Goal: Task Accomplishment & Management: Manage account settings

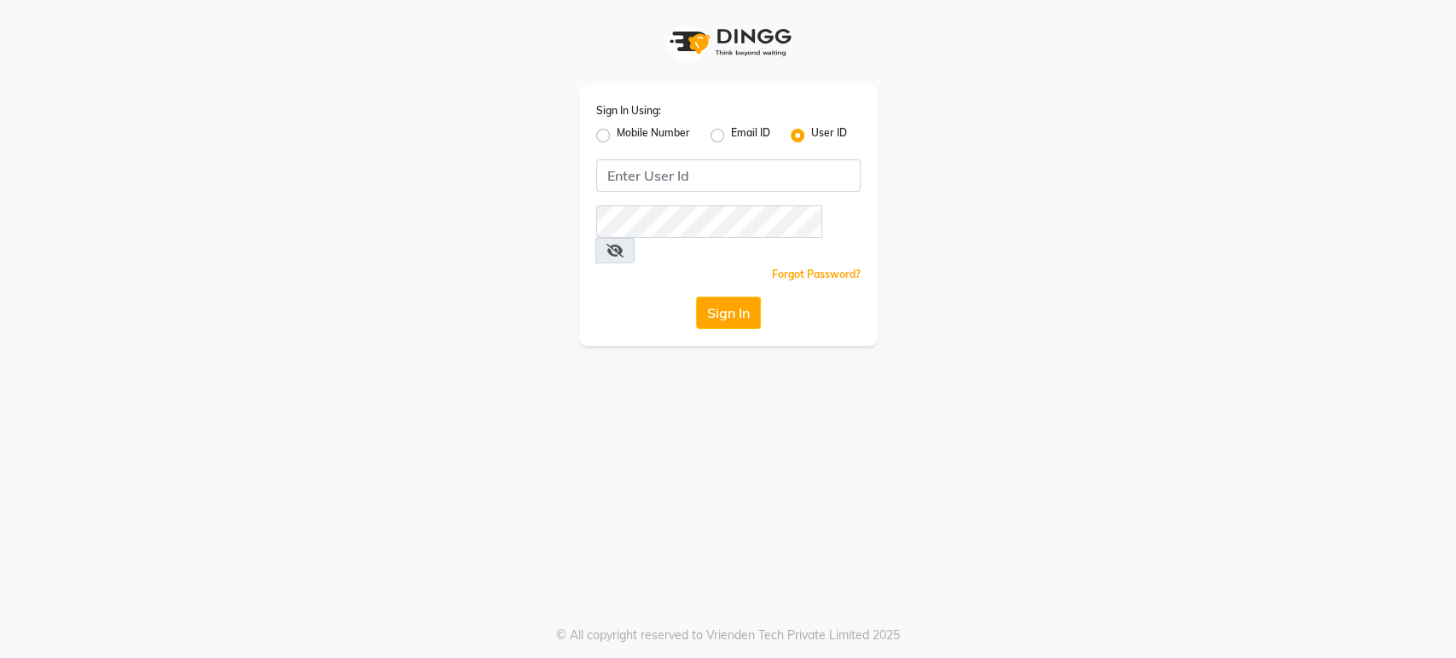
click at [616, 133] on label "Mobile Number" at bounding box center [652, 135] width 73 height 20
click at [616, 133] on input "Mobile Number" at bounding box center [621, 130] width 11 height 11
radio input "true"
radio input "false"
click at [756, 177] on input "Username" at bounding box center [756, 175] width 207 height 32
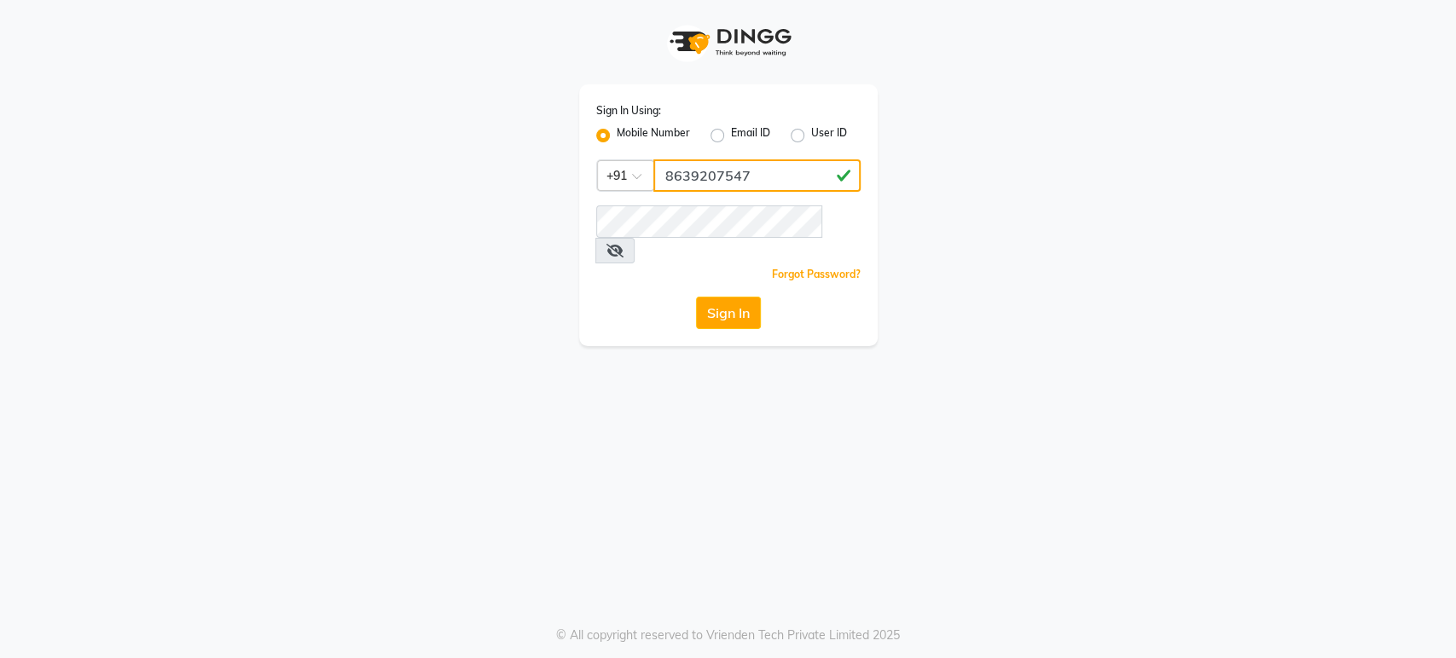
type input "8639207547"
click at [723, 297] on button "Sign In" at bounding box center [728, 313] width 65 height 32
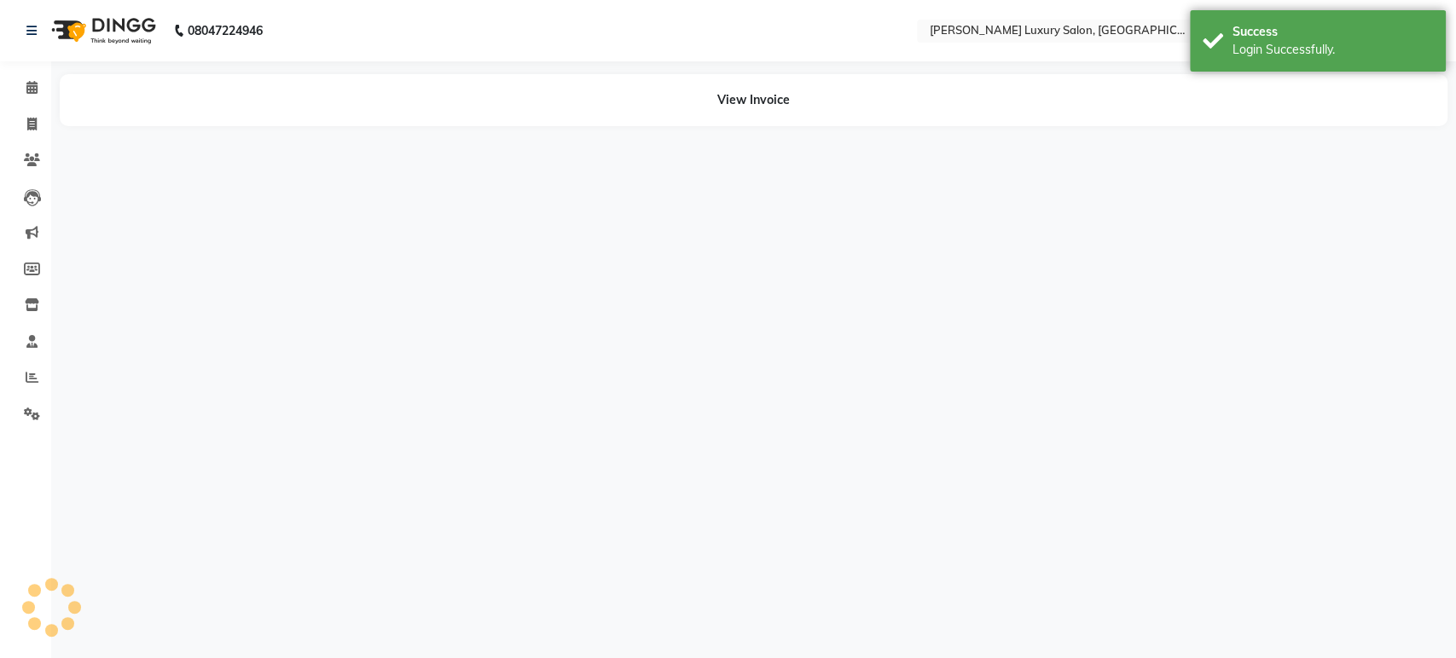
select select "en"
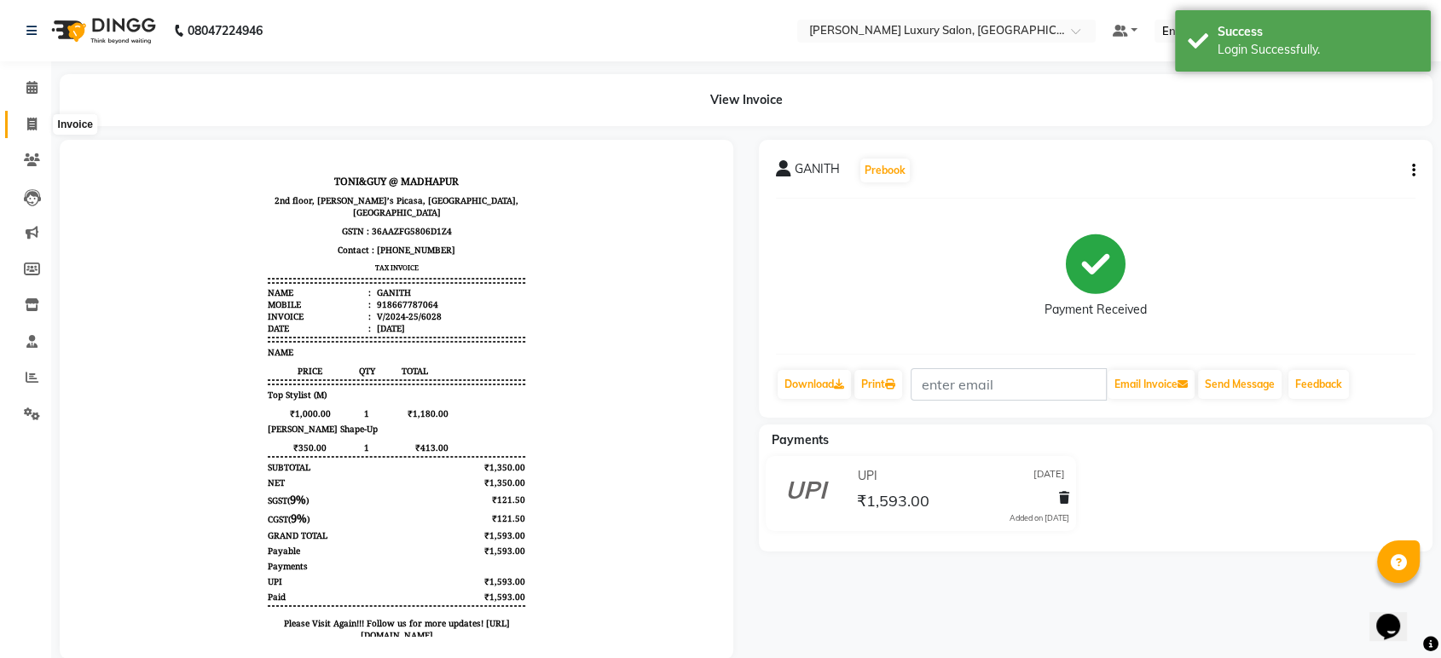
click at [39, 121] on span at bounding box center [32, 125] width 30 height 20
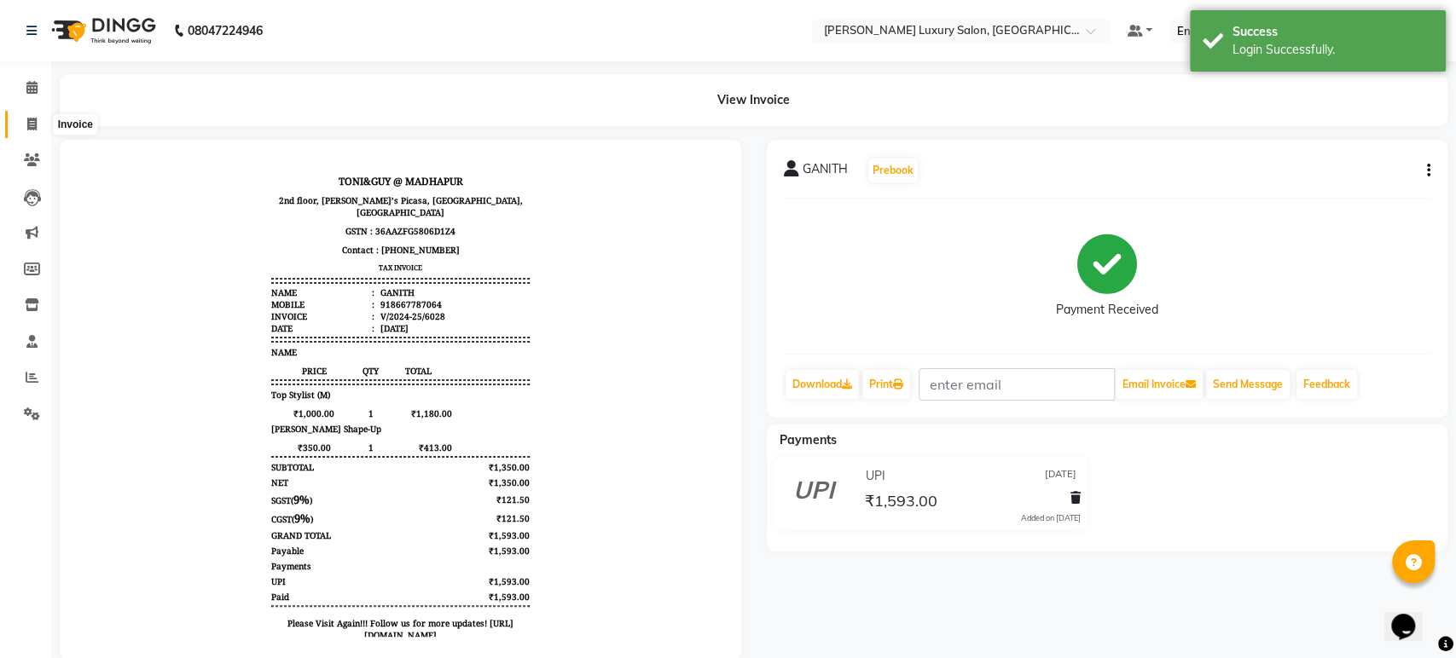
select select "4712"
select select "service"
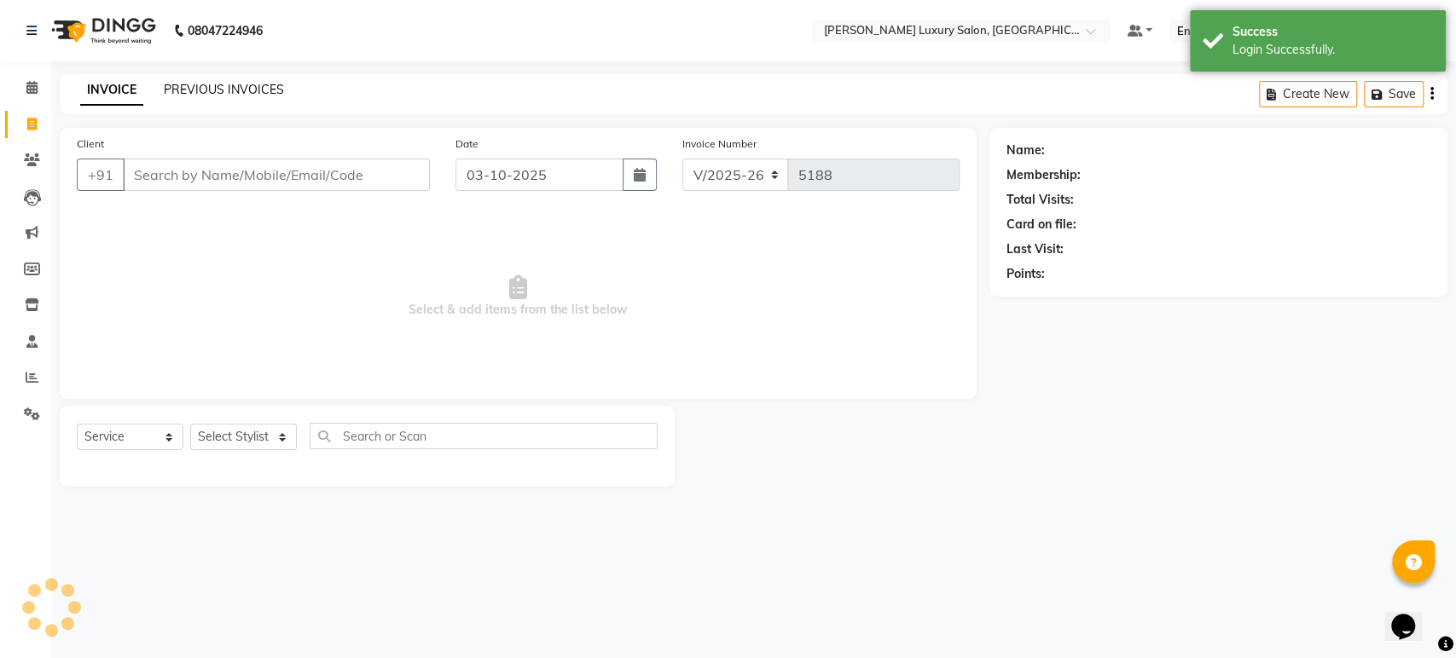
click at [221, 92] on link "PREVIOUS INVOICES" at bounding box center [224, 89] width 120 height 15
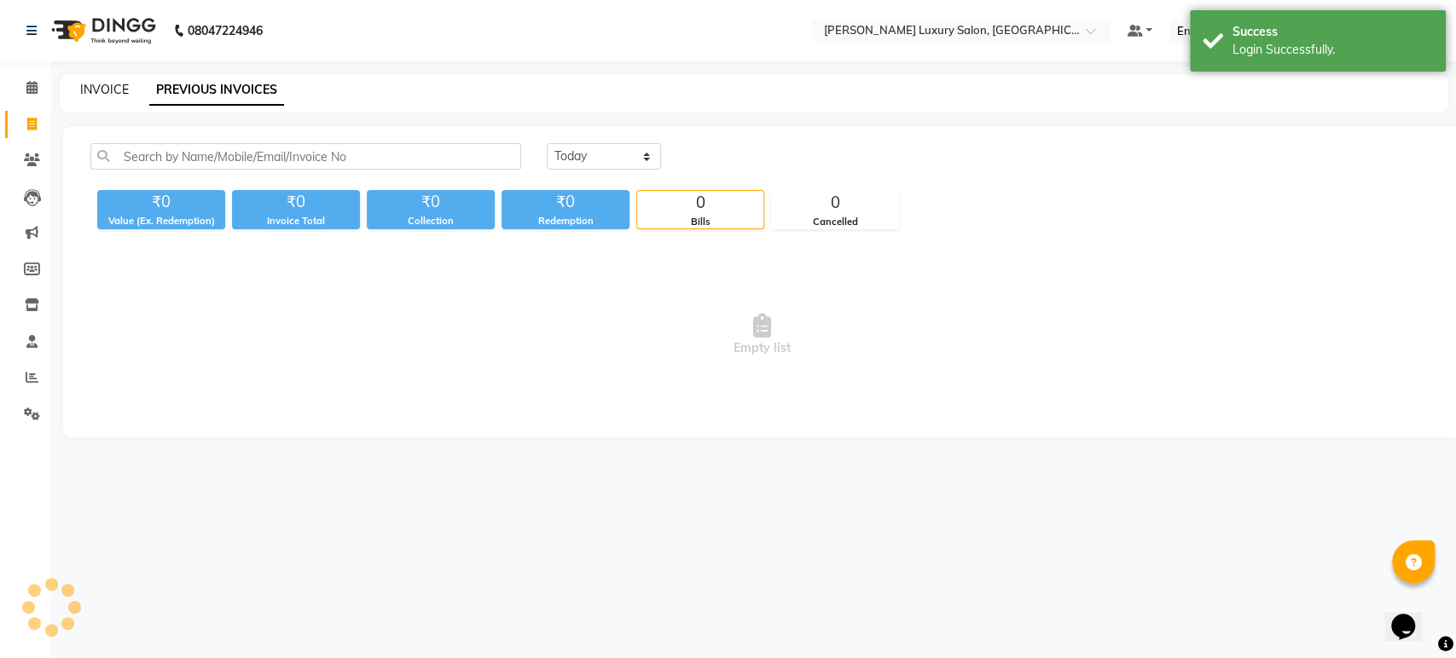
click at [97, 90] on link "INVOICE" at bounding box center [104, 89] width 49 height 15
select select "4712"
select select "service"
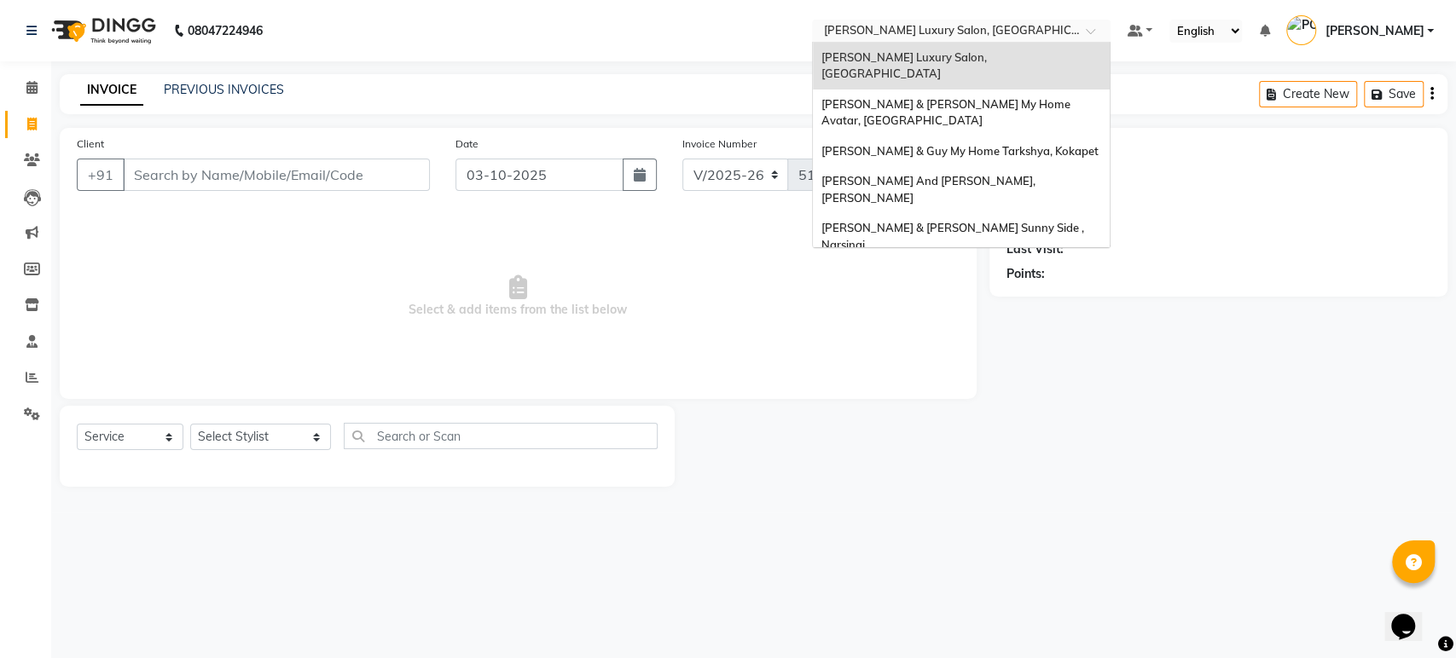
click at [1017, 24] on input "text" at bounding box center [943, 32] width 247 height 17
click at [973, 174] on span "[PERSON_NAME] And [PERSON_NAME], [PERSON_NAME]" at bounding box center [929, 189] width 217 height 31
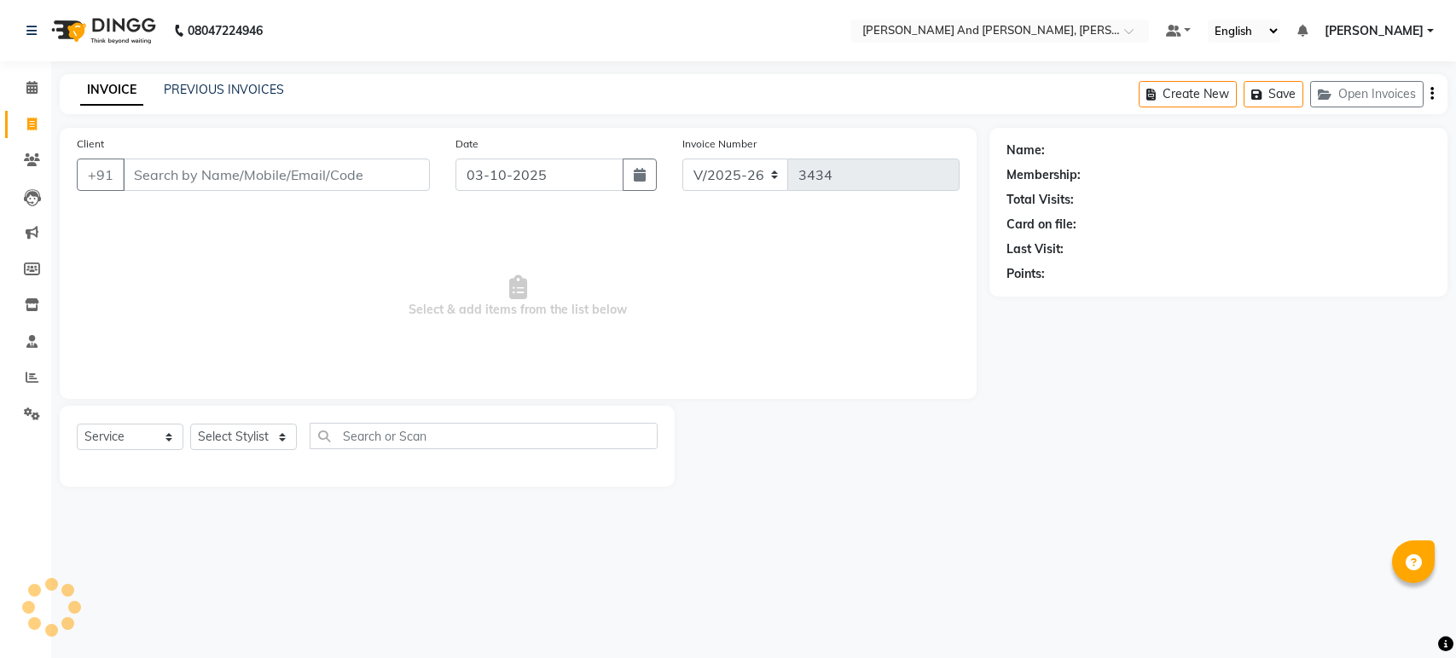
select select "6766"
select select "service"
click at [253, 82] on link "PREVIOUS INVOICES" at bounding box center [224, 89] width 120 height 15
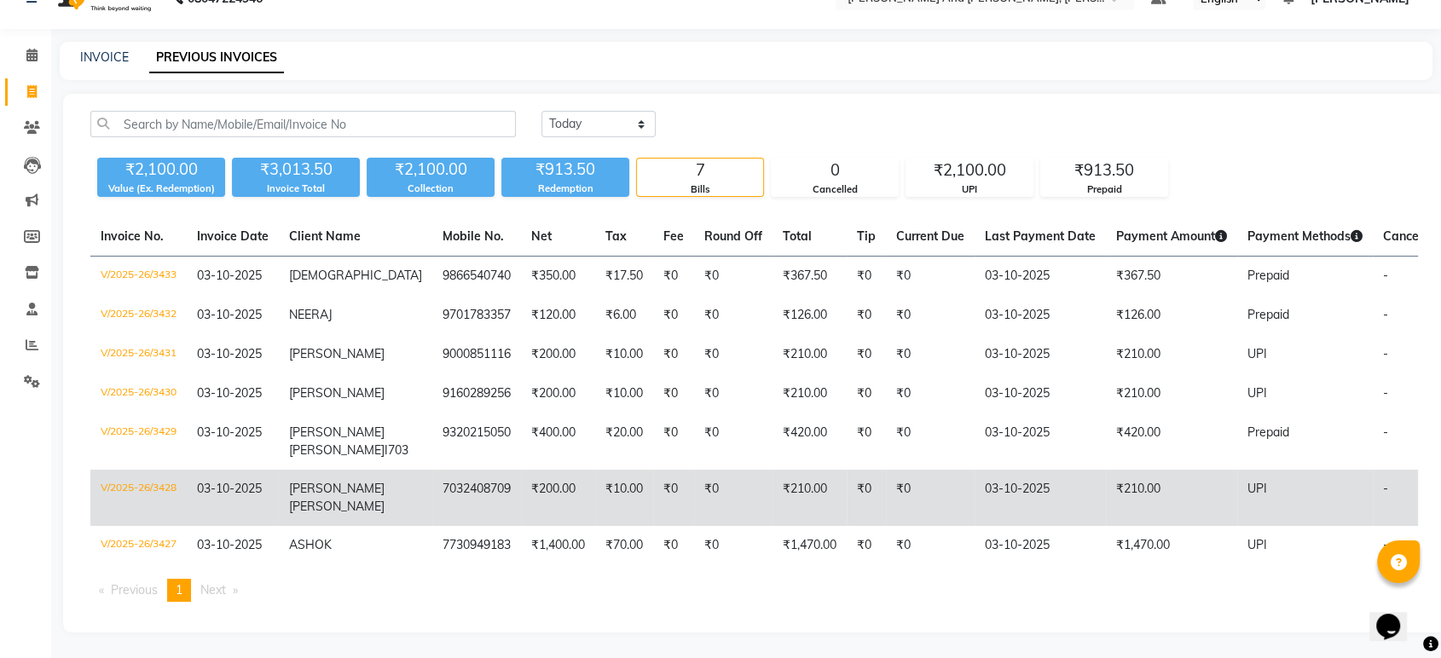
scroll to position [101, 0]
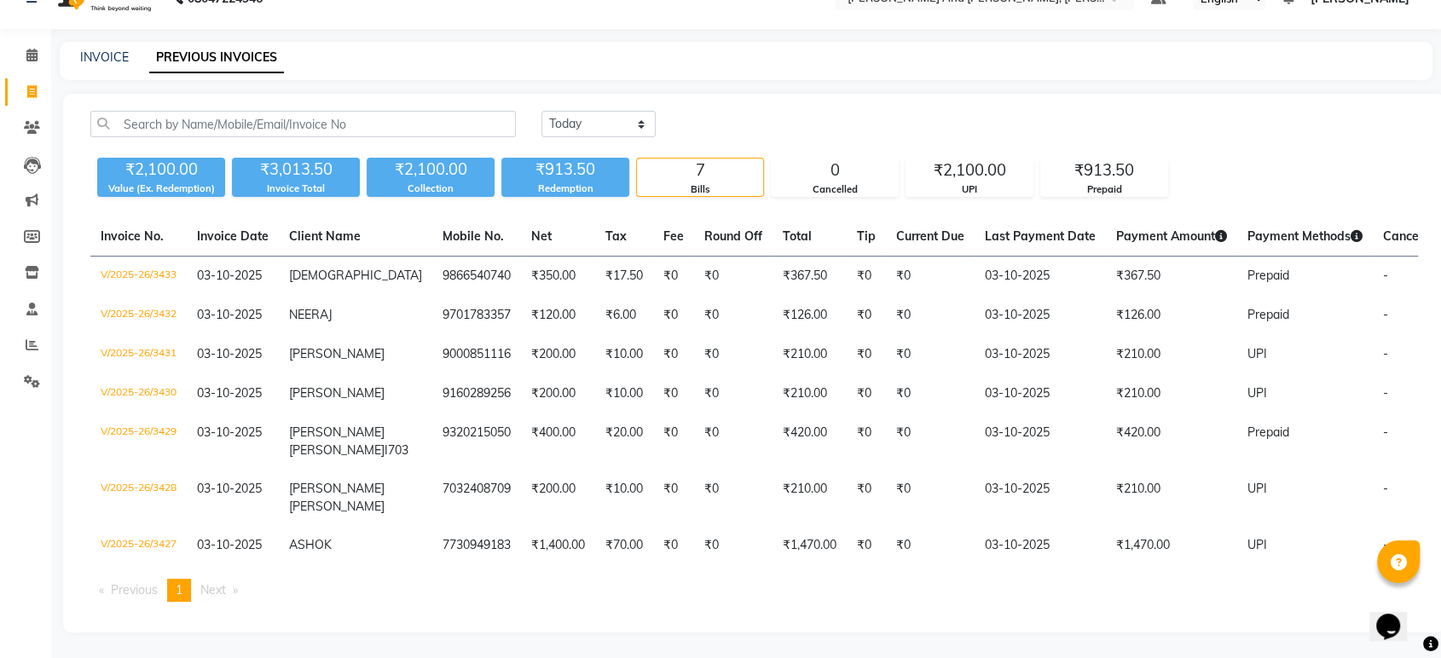
click at [615, 111] on div "[DATE] [DATE] Custom Range" at bounding box center [980, 131] width 902 height 40
click at [606, 111] on select "[DATE] [DATE] Custom Range" at bounding box center [598, 124] width 114 height 26
select select "[DATE]"
click at [541, 111] on select "[DATE] [DATE] Custom Range" at bounding box center [598, 124] width 114 height 26
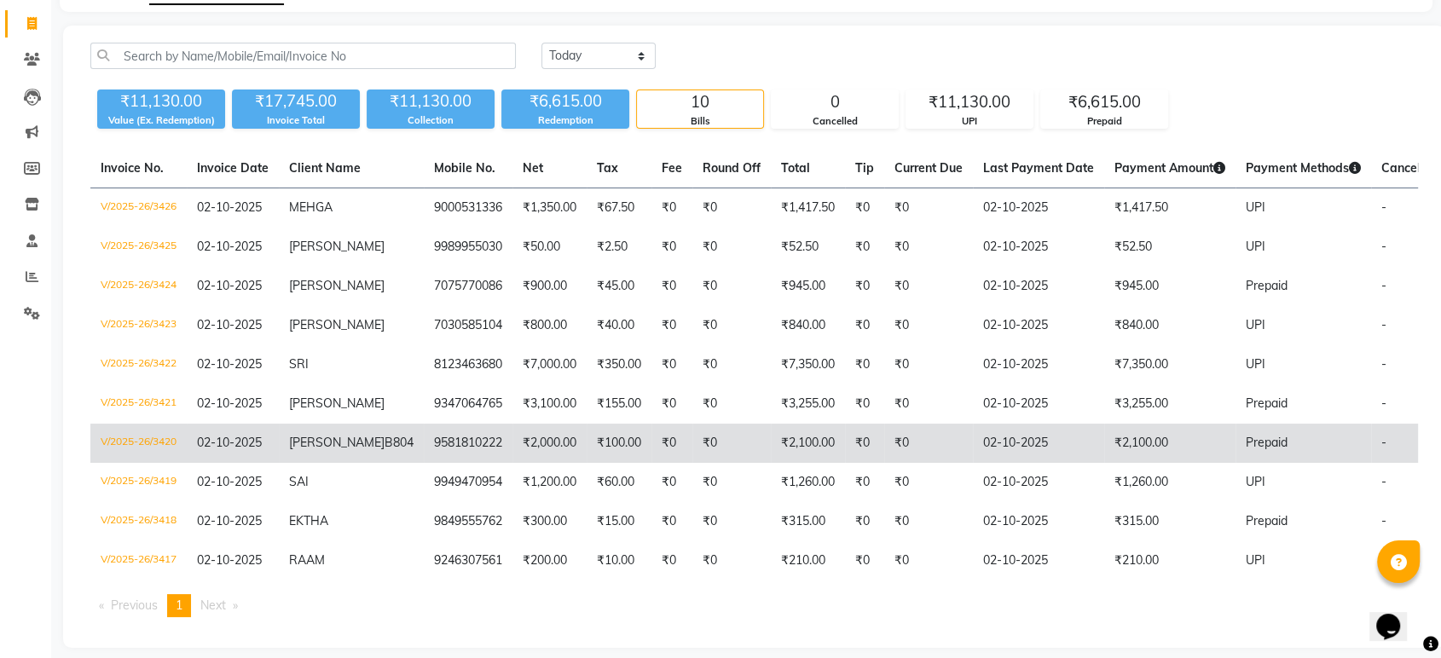
click at [437, 448] on td "9581810222" at bounding box center [468, 443] width 89 height 39
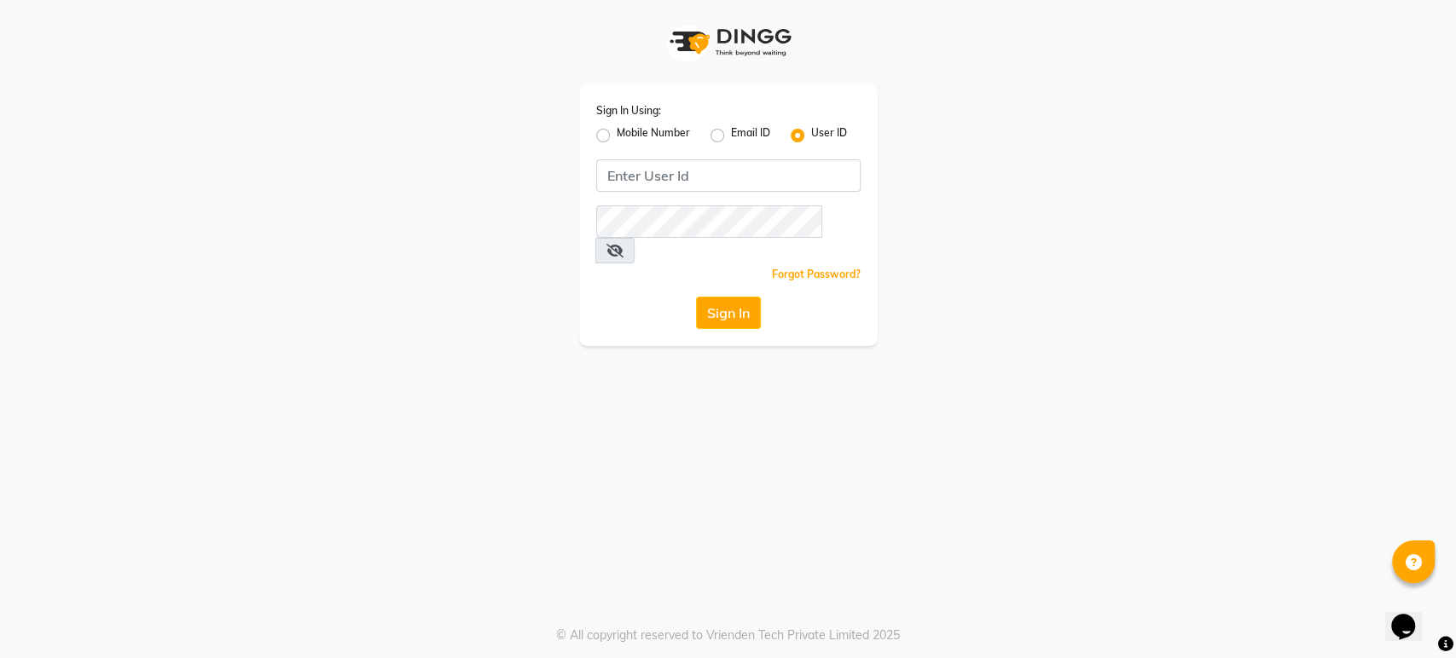
click at [616, 140] on label "Mobile Number" at bounding box center [652, 135] width 73 height 20
click at [616, 136] on input "Mobile Number" at bounding box center [621, 130] width 11 height 11
radio input "true"
radio input "false"
click at [793, 182] on input "Username" at bounding box center [756, 175] width 207 height 32
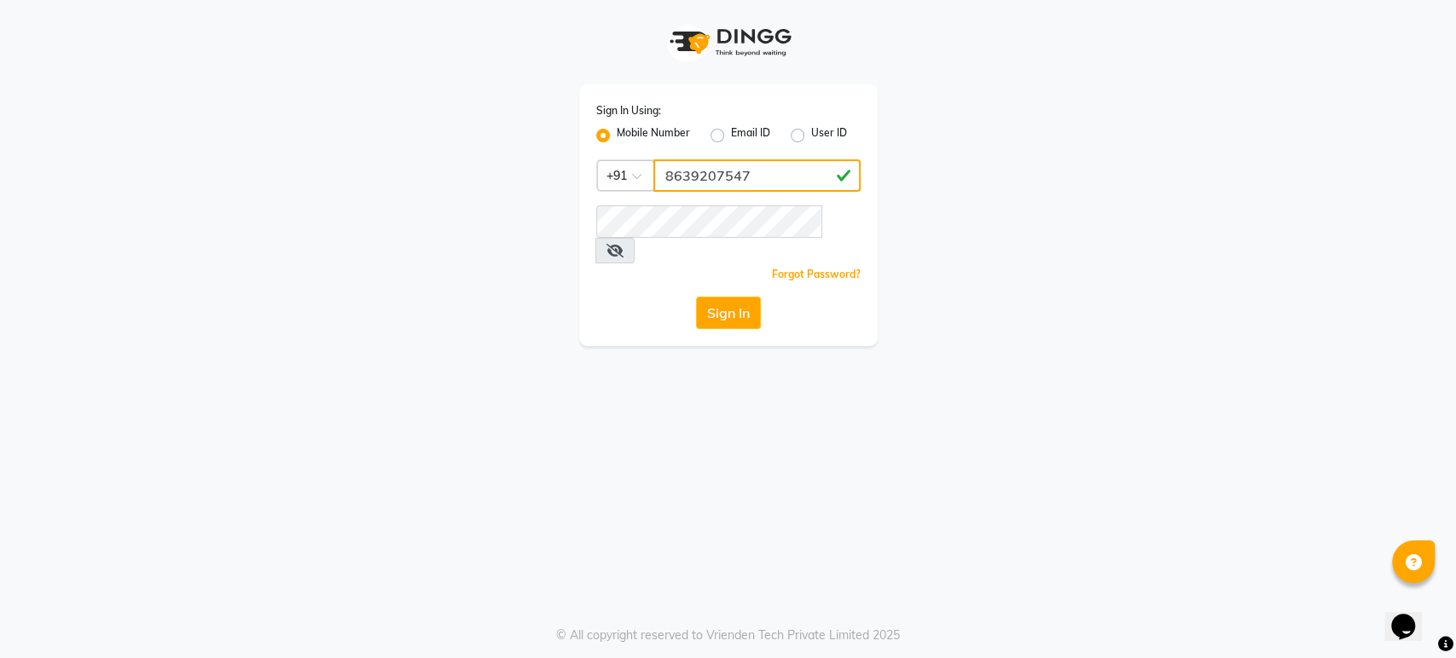
type input "8639207547"
click at [712, 297] on button "Sign In" at bounding box center [728, 313] width 65 height 32
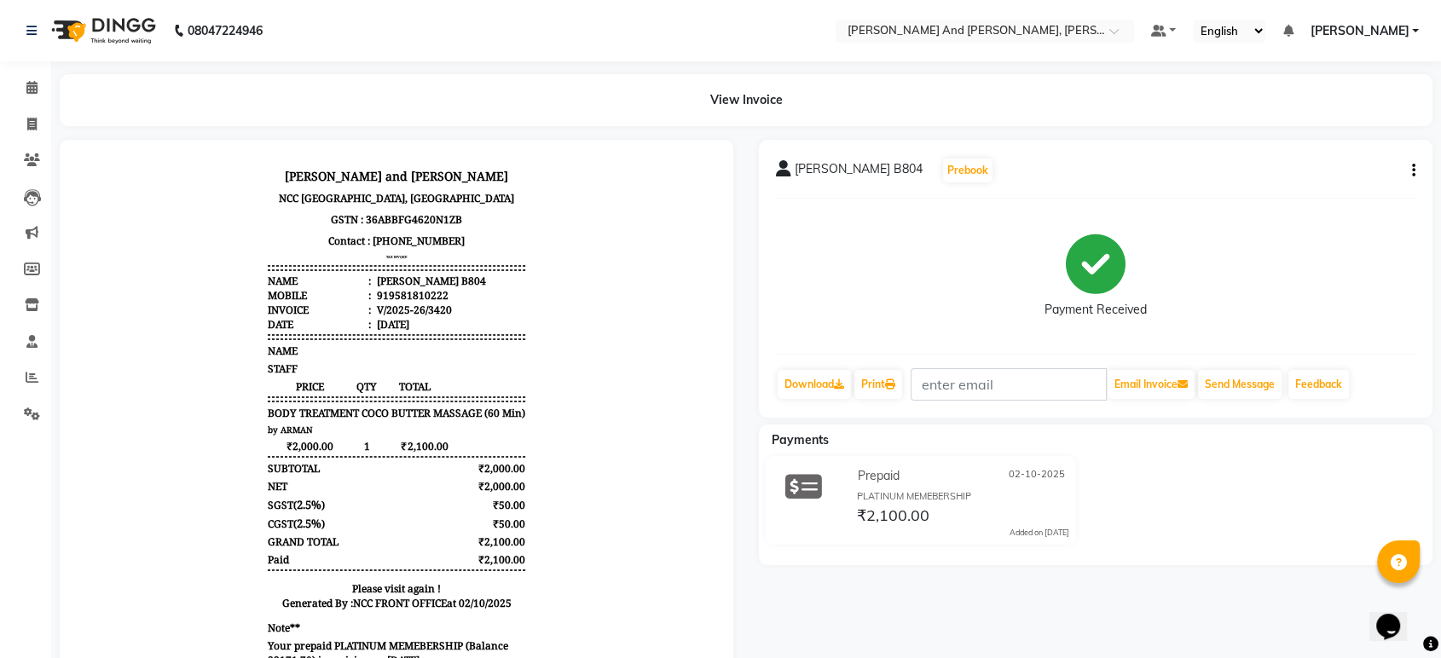
scroll to position [14, 0]
click at [1409, 171] on button "button" at bounding box center [1410, 171] width 10 height 18
click at [1288, 188] on div "Edit Invoice" at bounding box center [1328, 192] width 117 height 21
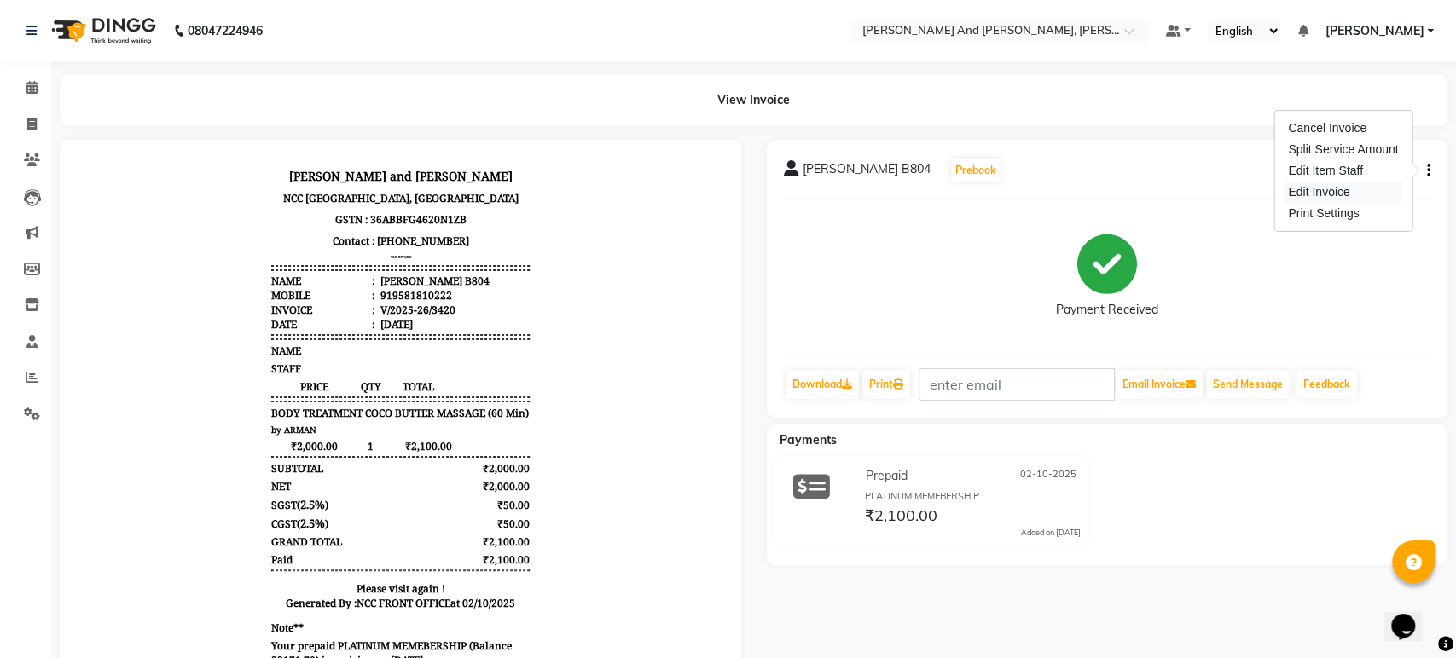
select select "service"
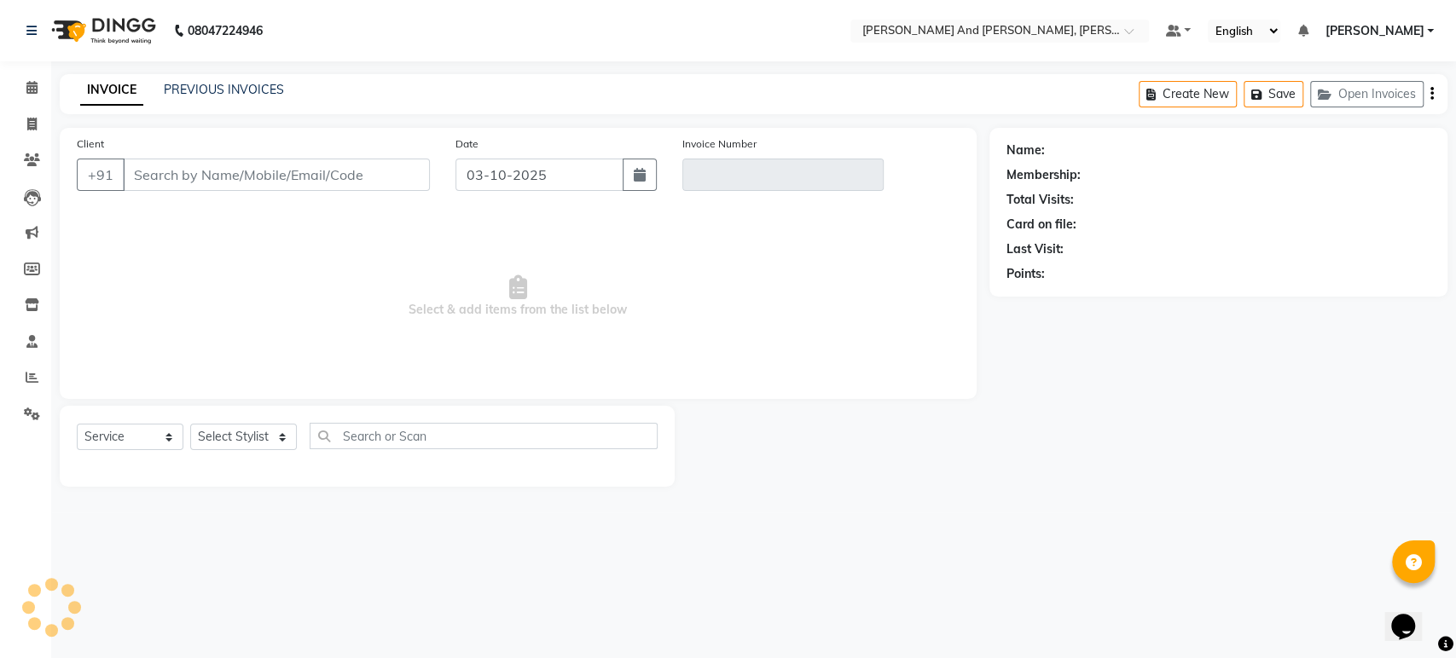
type input "9581810222"
type input "V/2025-26/3420"
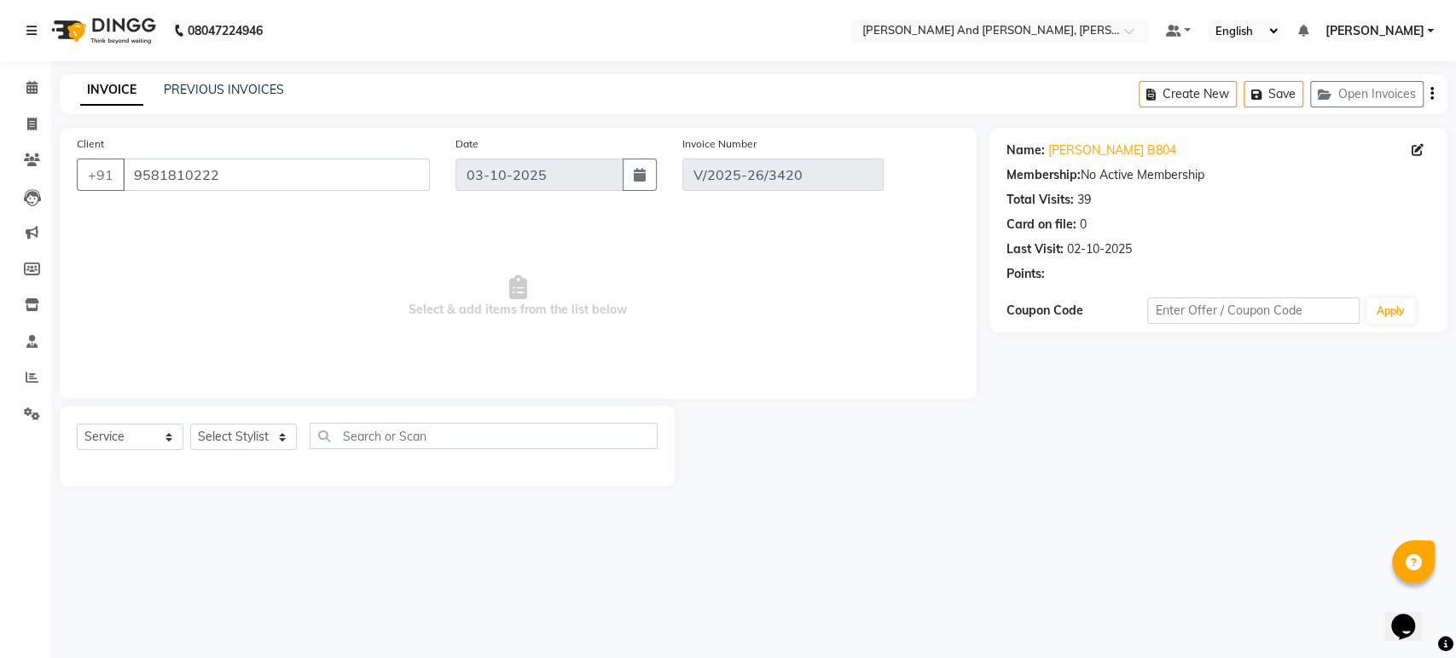
type input "02-10-2025"
select select "select"
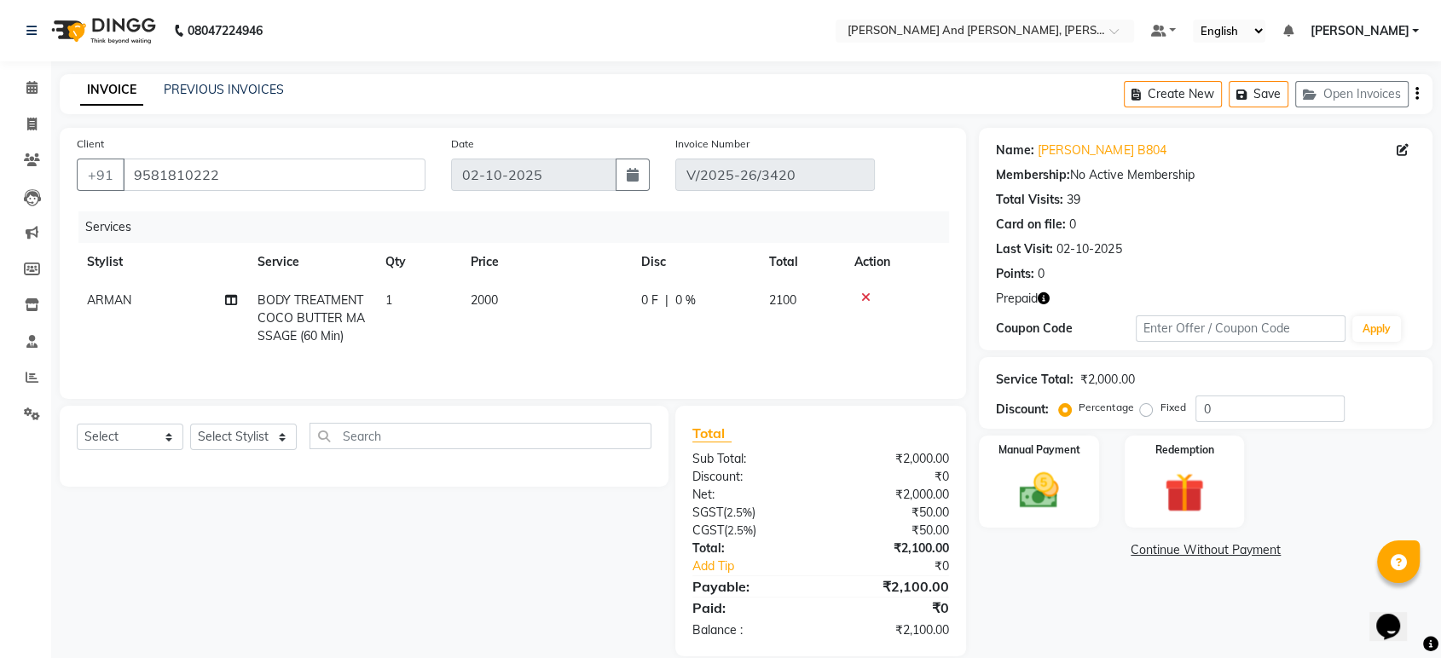
click at [548, 264] on th "Price" at bounding box center [545, 262] width 171 height 38
click at [547, 285] on td "2000" at bounding box center [545, 318] width 171 height 74
select select "93389"
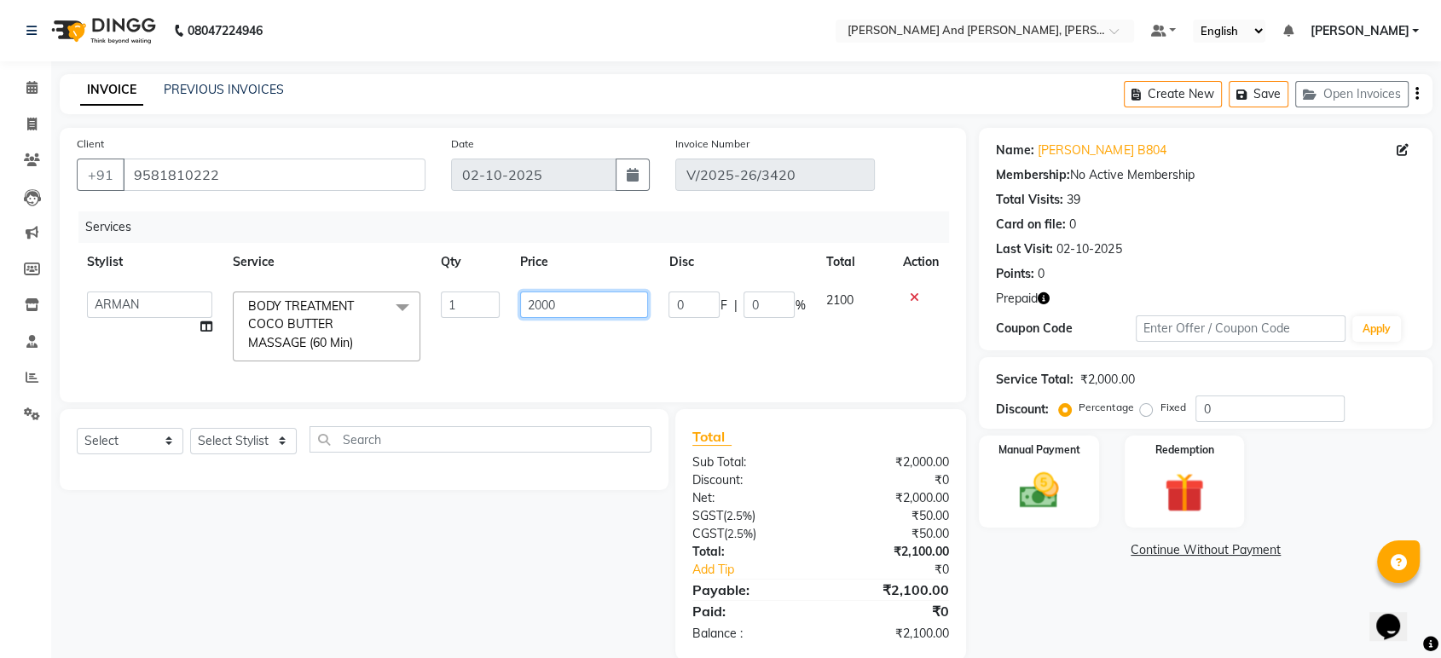
click at [547, 292] on input "2000" at bounding box center [584, 305] width 129 height 26
type input "1800"
click at [1032, 576] on div "Name: Neelu B804 Membership: No Active Membership Total Visits: 39 Card on file…" at bounding box center [1212, 394] width 466 height 532
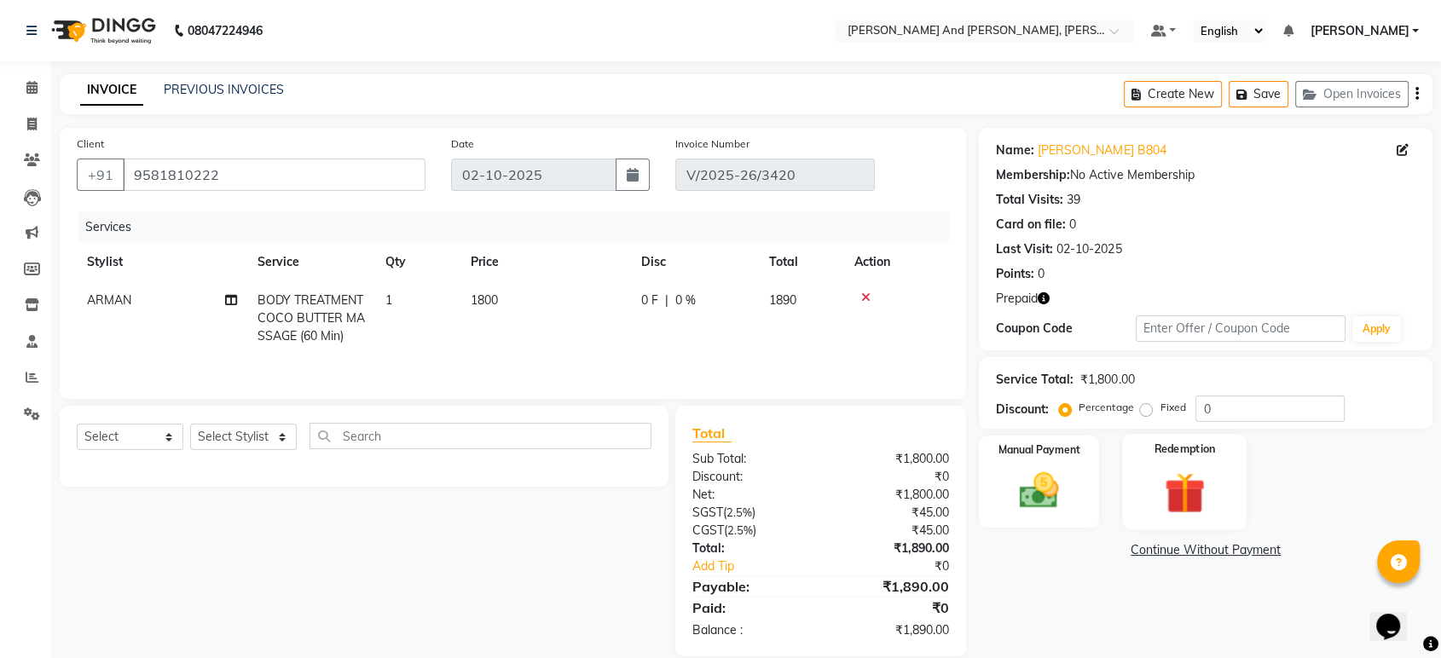
click at [1154, 495] on img at bounding box center [1184, 492] width 67 height 51
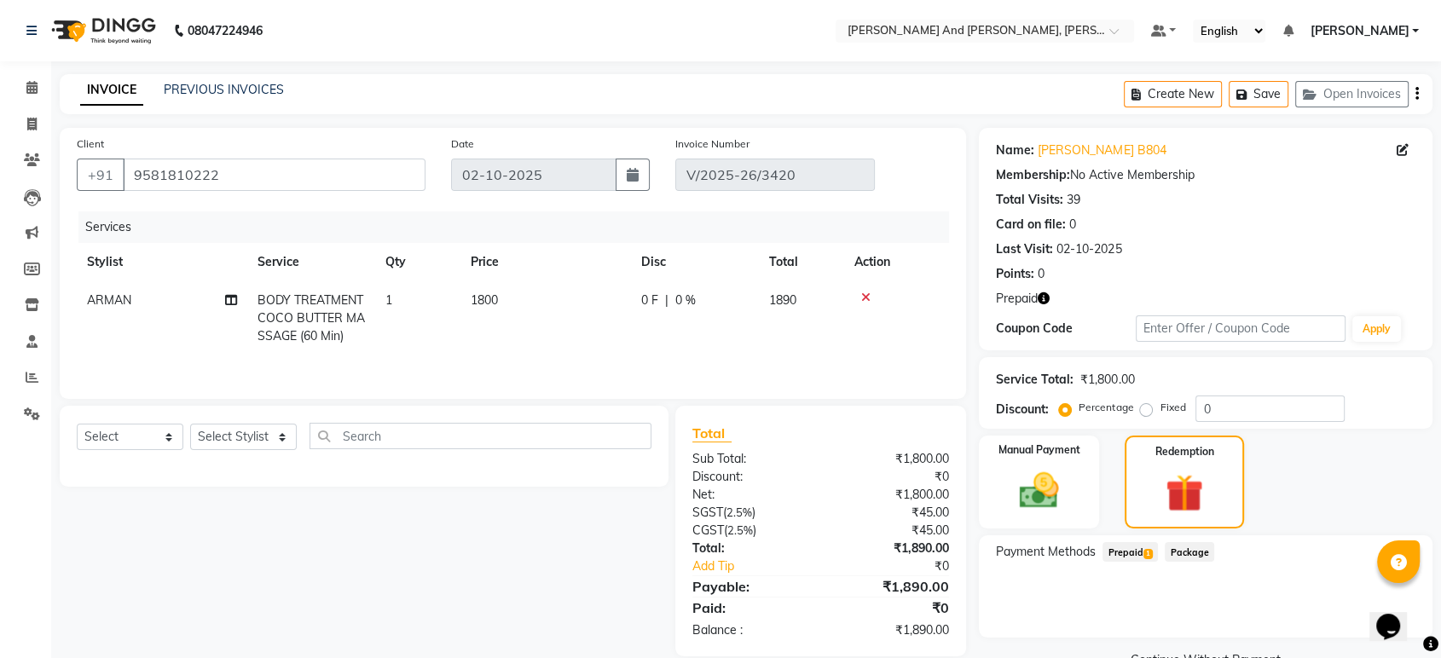
click at [1127, 563] on div "Prepaid 1" at bounding box center [1127, 553] width 62 height 23
click at [1129, 559] on span "Prepaid 1" at bounding box center [1130, 552] width 55 height 20
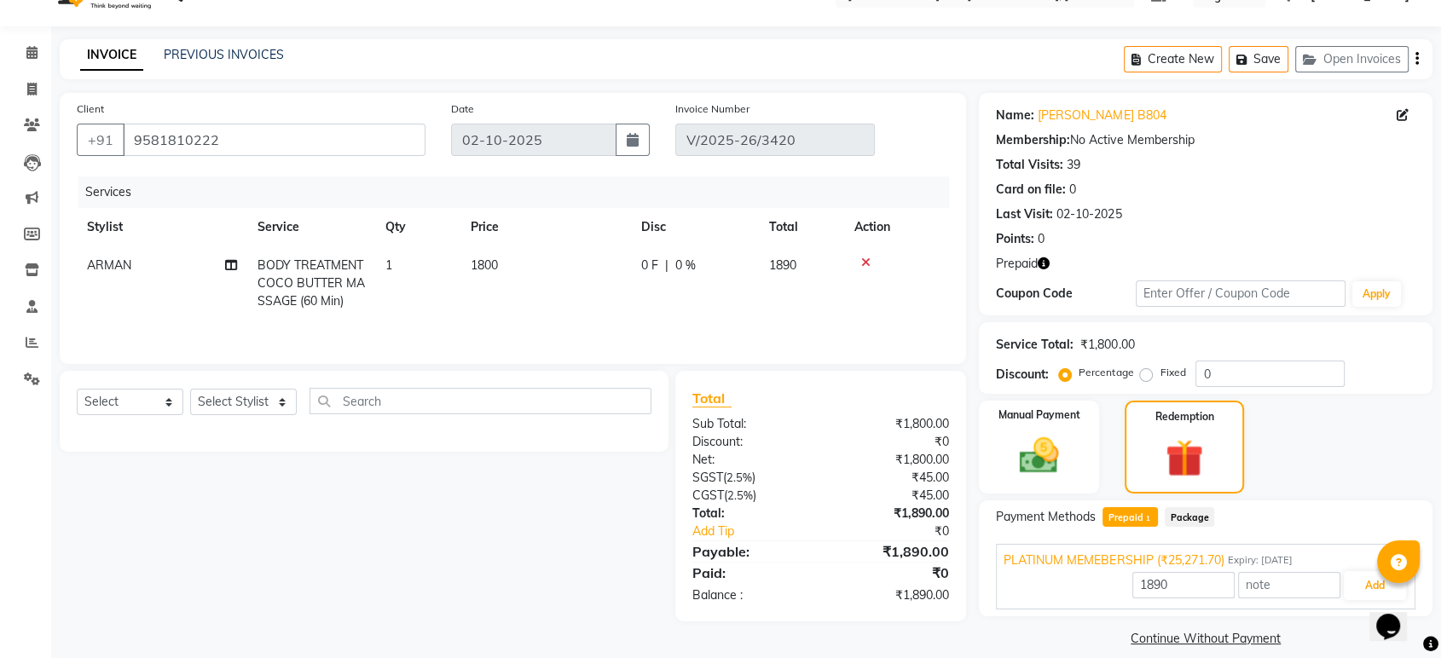
scroll to position [53, 0]
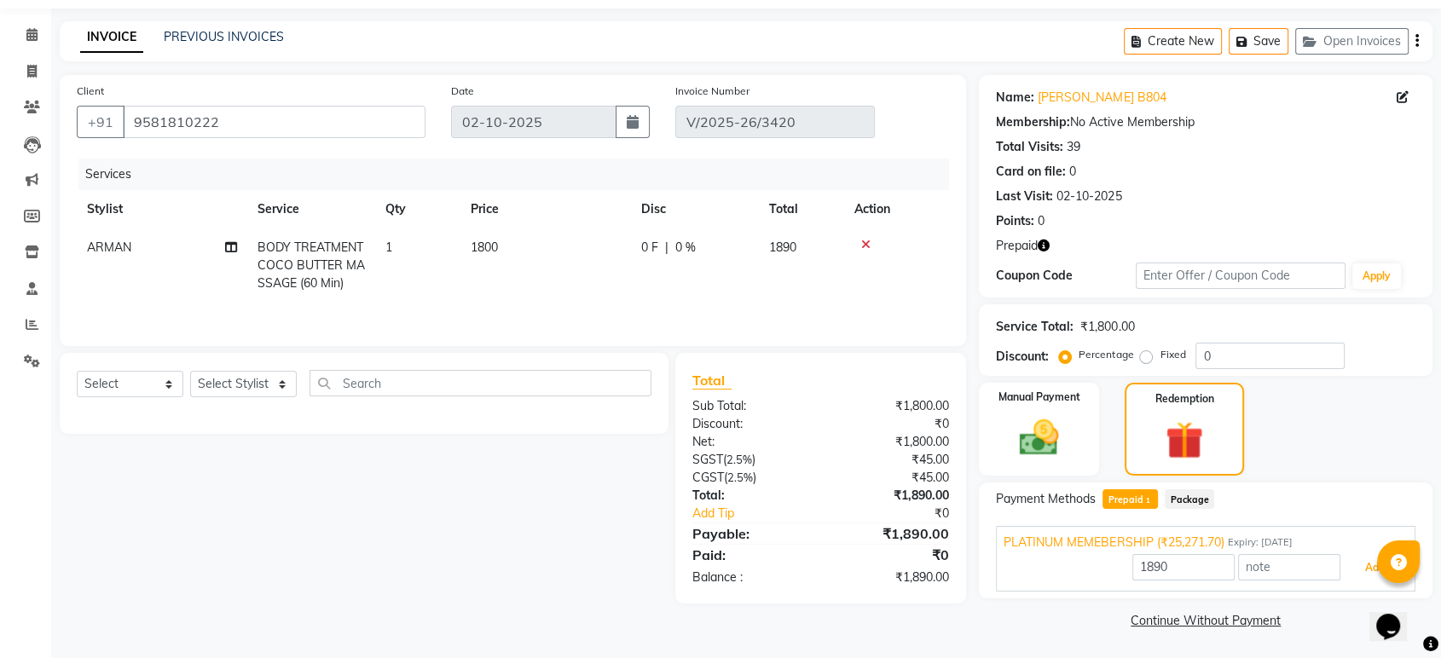
click at [1351, 569] on button "Add" at bounding box center [1375, 567] width 62 height 29
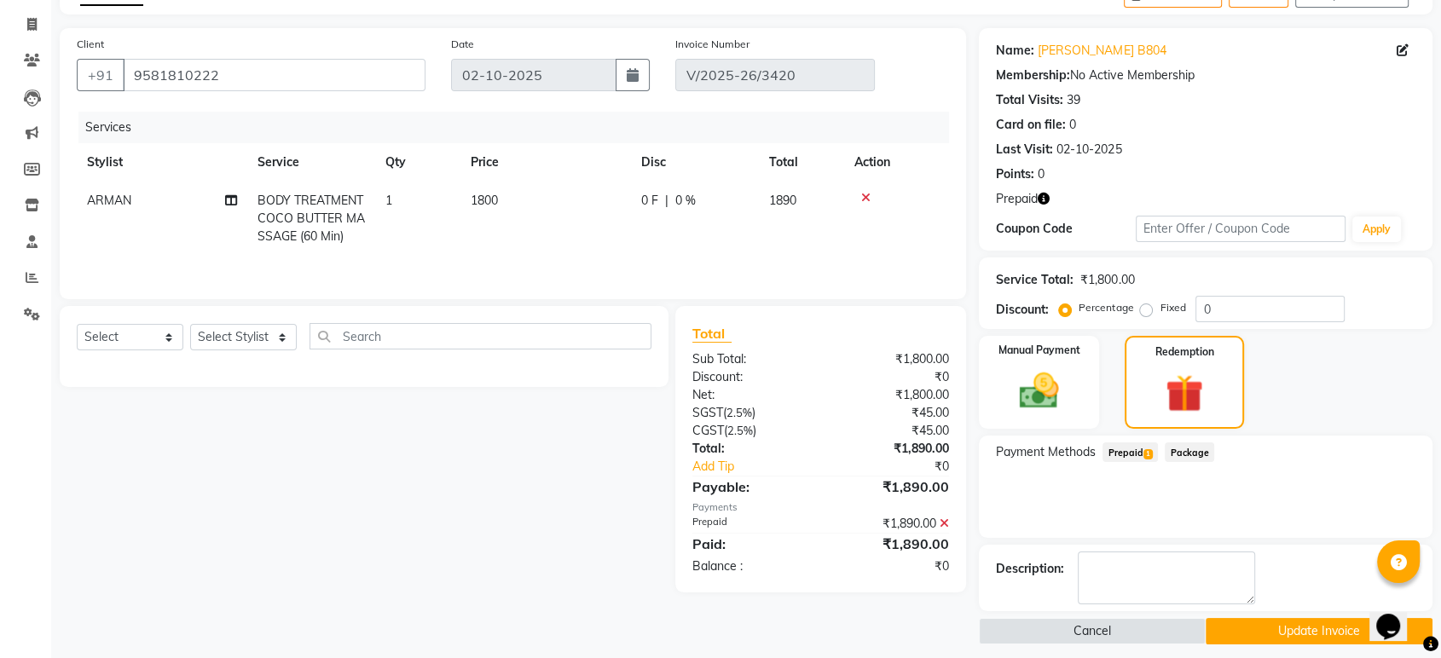
scroll to position [110, 0]
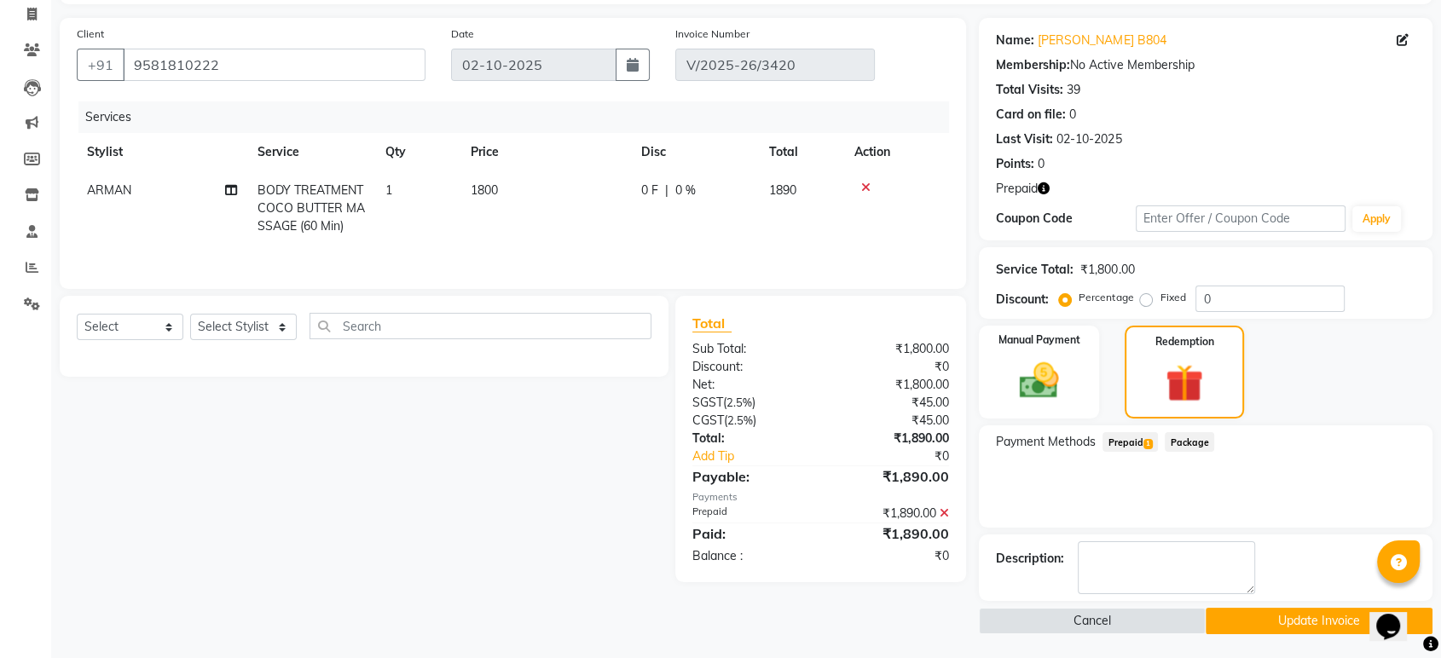
click at [1259, 617] on button "Update Invoice" at bounding box center [1319, 621] width 227 height 26
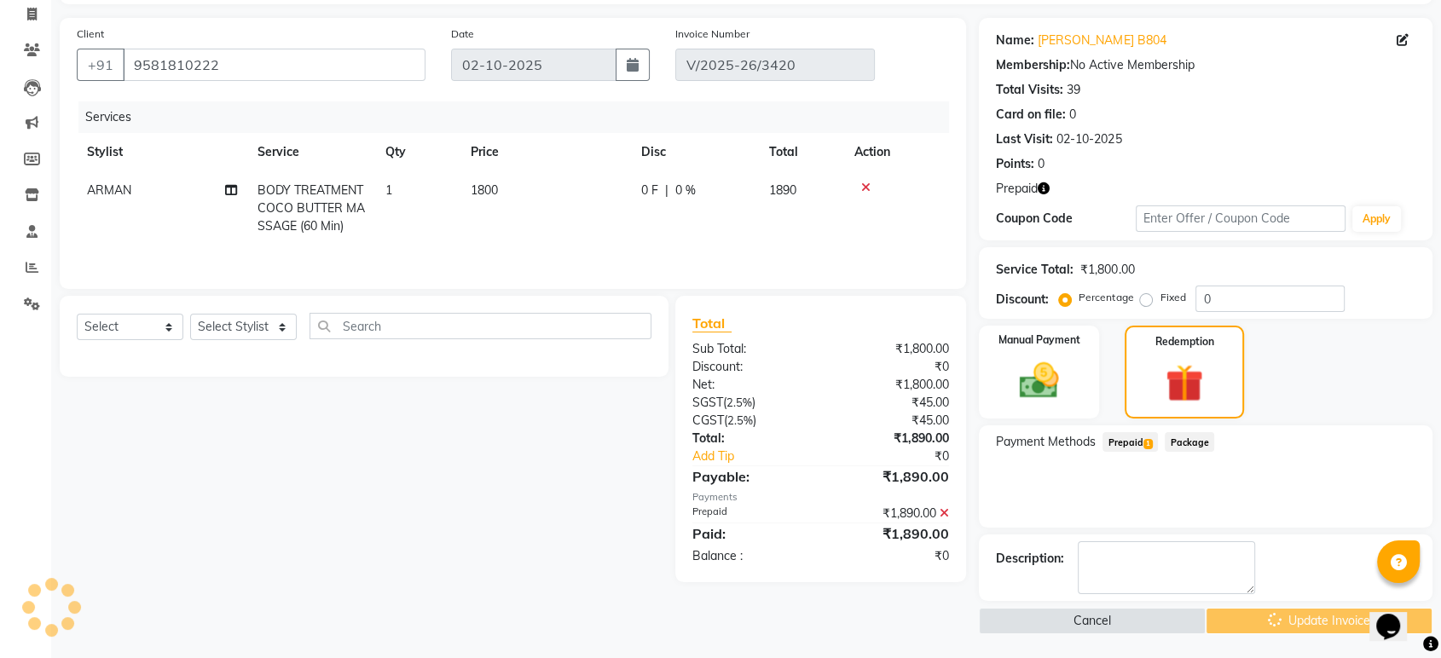
click at [1259, 617] on div "Cancel Update Invoice" at bounding box center [1206, 621] width 454 height 26
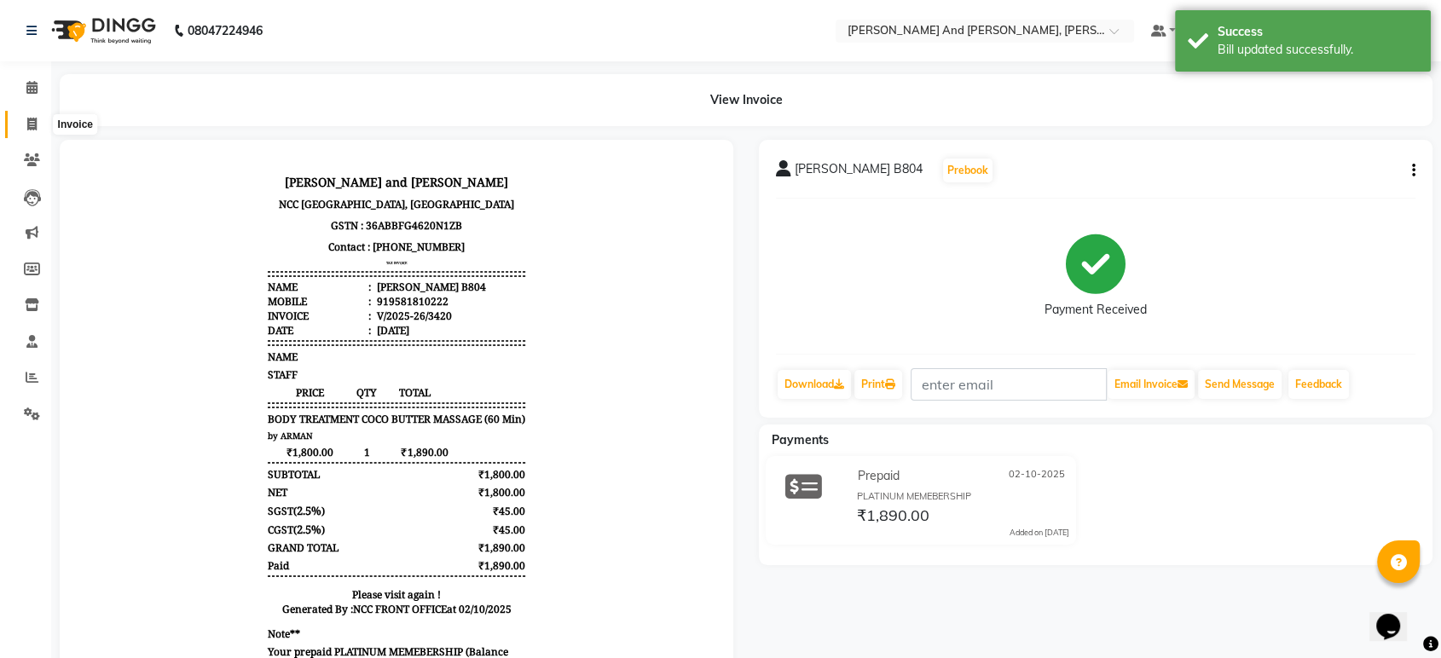
click at [26, 128] on span at bounding box center [32, 125] width 30 height 20
select select "6766"
select select "service"
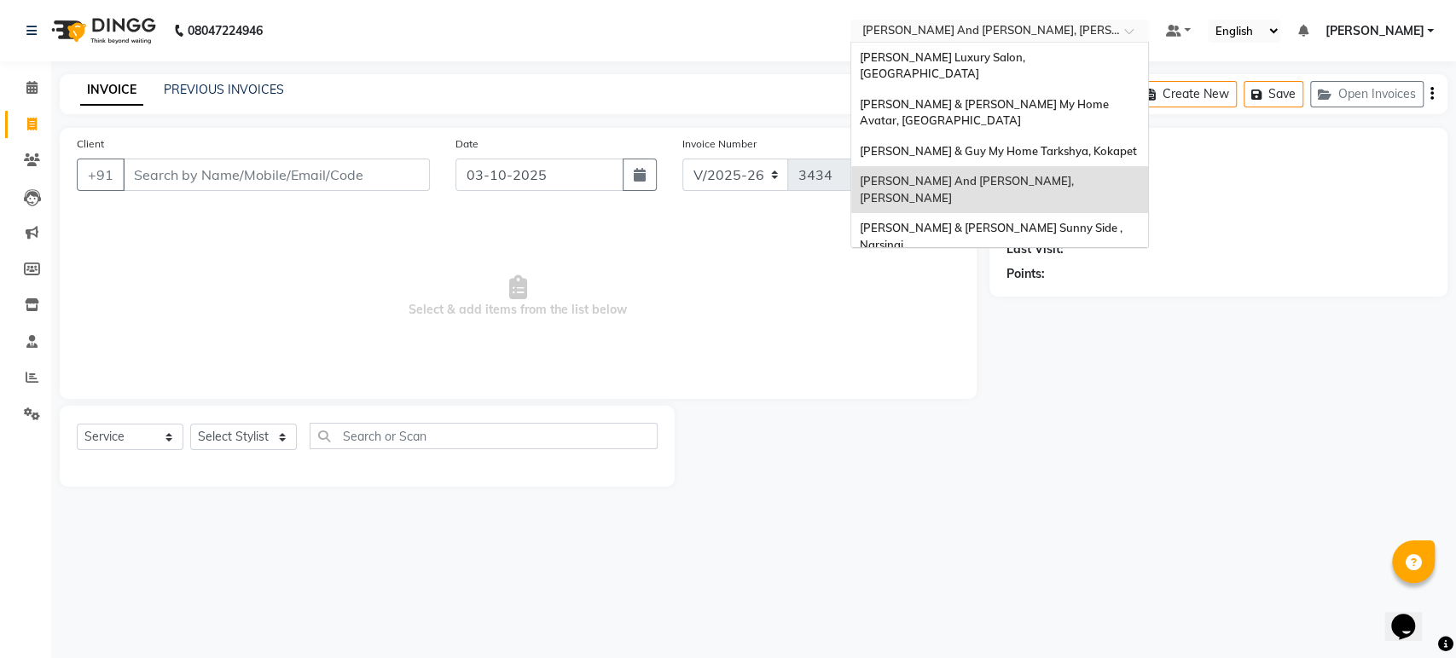
click at [981, 30] on input "text" at bounding box center [982, 32] width 247 height 17
click at [1271, 483] on main "INVOICE PREVIOUS INVOICES Create New Save Open Invoices Client +91 Date 03-10-2…" at bounding box center [753, 293] width 1404 height 438
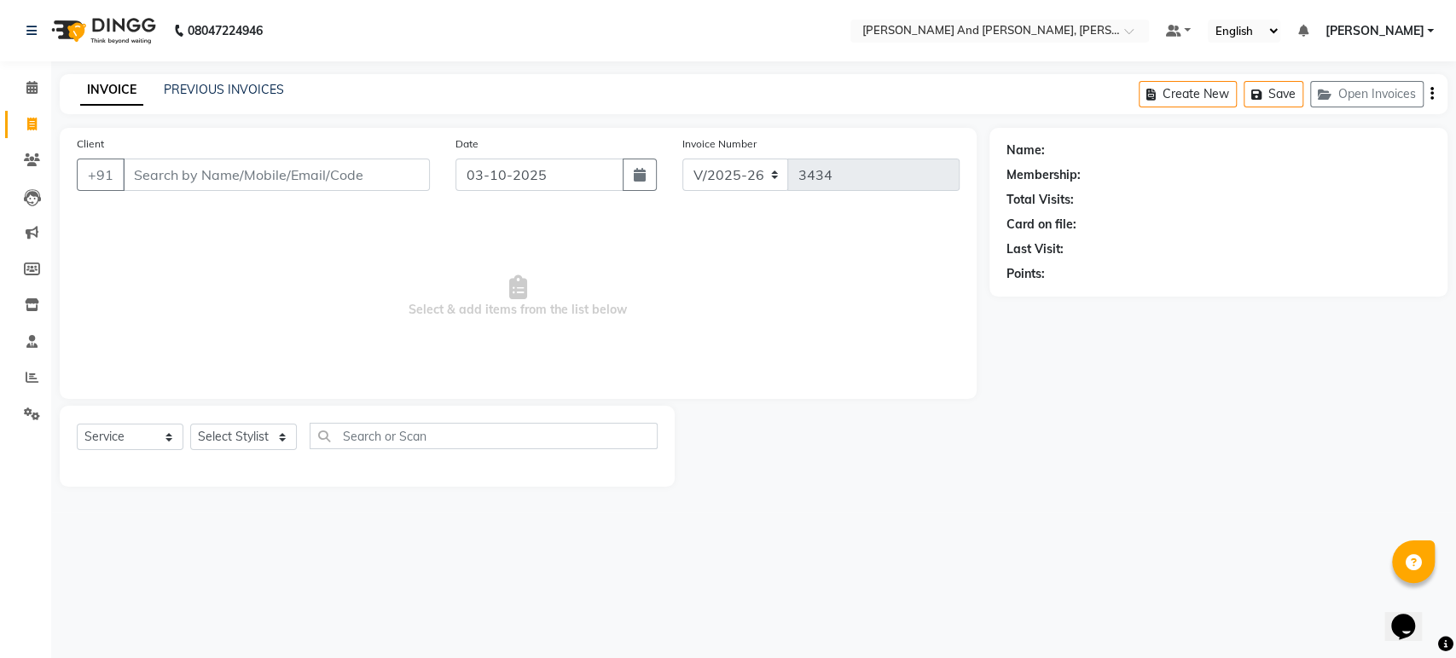
click at [1390, 32] on span "[PERSON_NAME]" at bounding box center [1373, 31] width 99 height 18
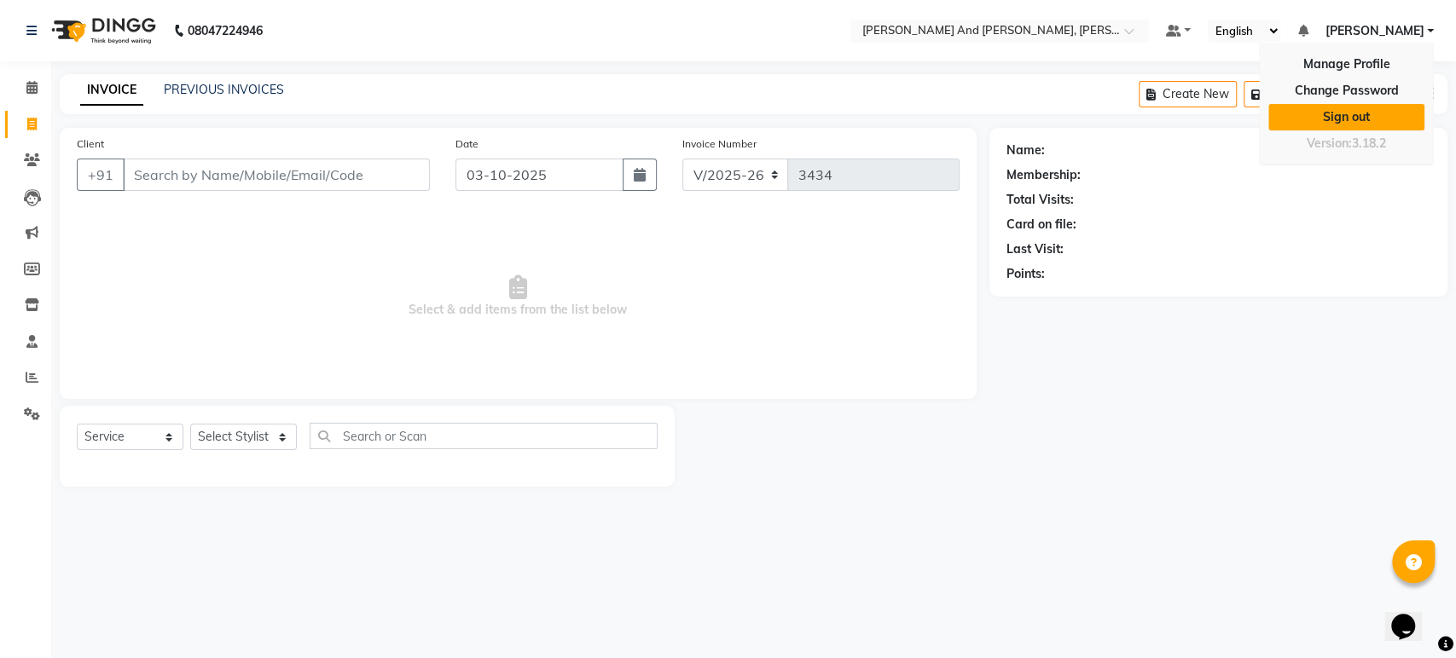
click at [1364, 114] on link "Sign out" at bounding box center [1346, 117] width 156 height 26
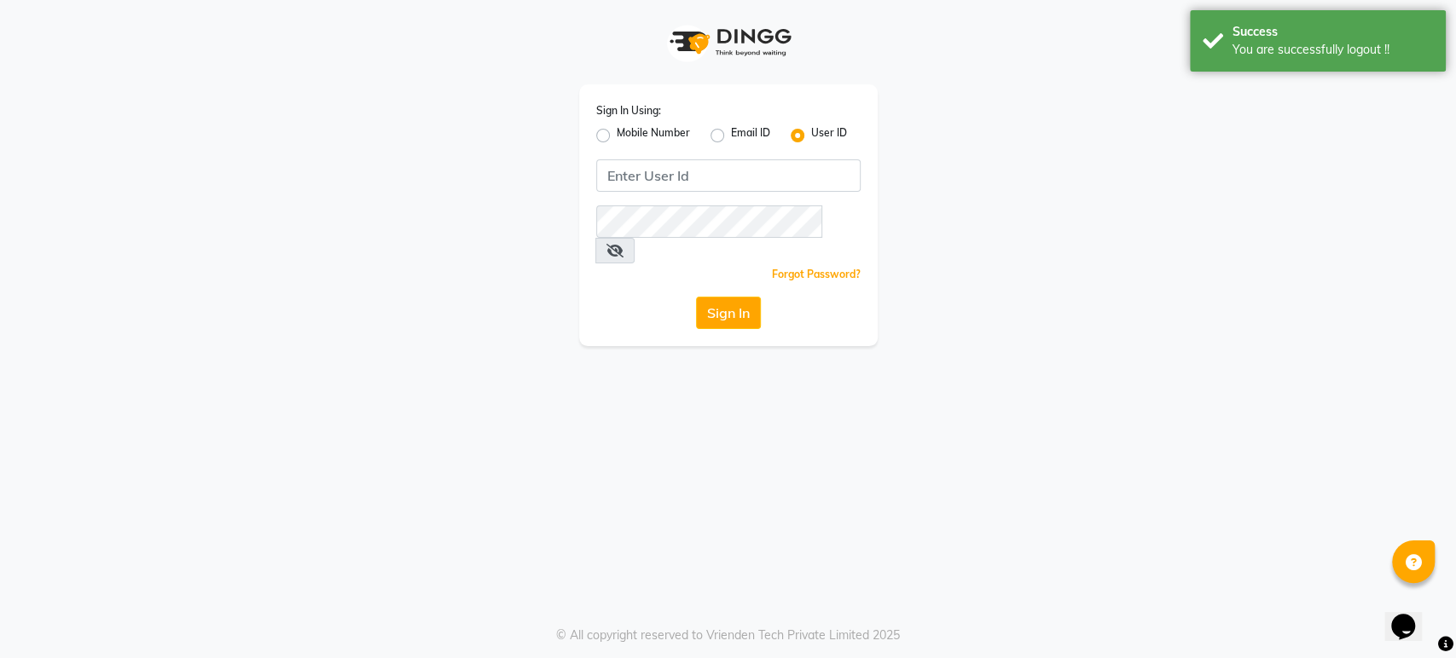
click at [616, 132] on label "Mobile Number" at bounding box center [652, 135] width 73 height 20
click at [616, 132] on input "Mobile Number" at bounding box center [621, 130] width 11 height 11
radio input "true"
radio input "false"
click at [744, 162] on div "Sign In Using: Mobile Number Email ID User ID Country Code × +91 Remember me Fo…" at bounding box center [728, 215] width 298 height 262
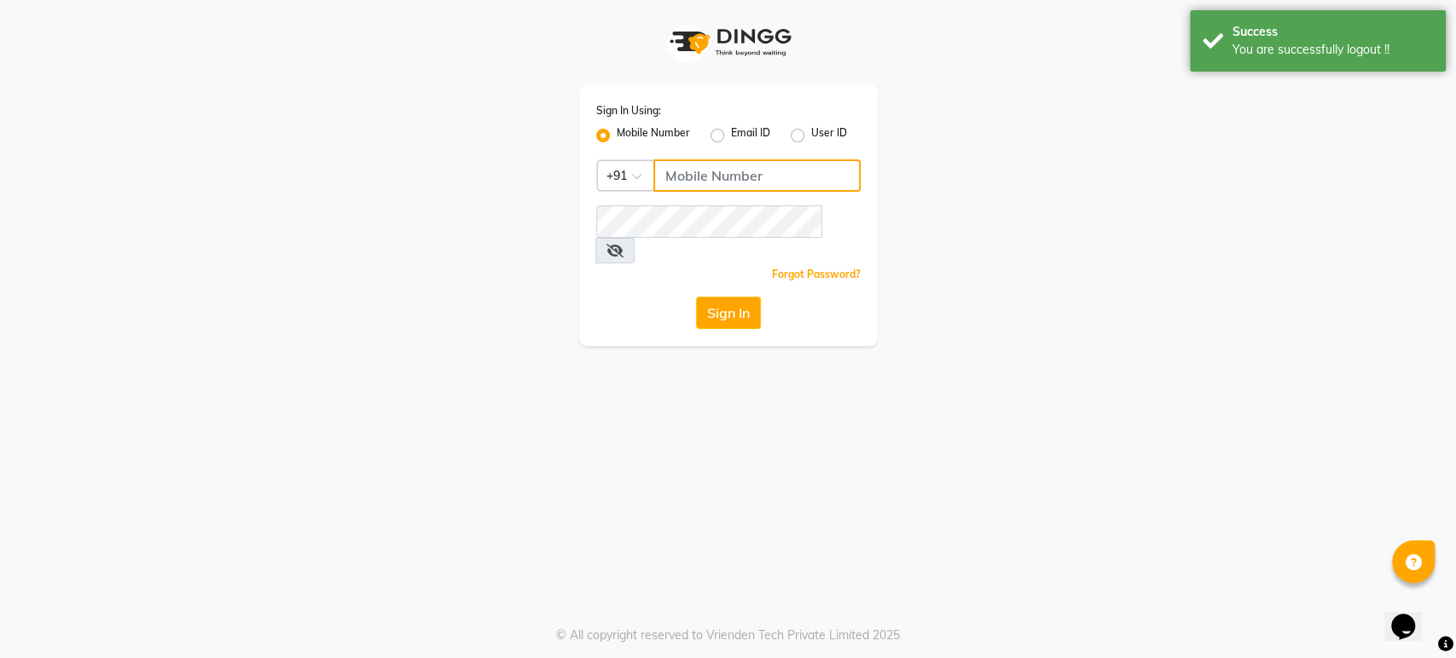
click at [727, 172] on input "Username" at bounding box center [756, 175] width 207 height 32
click at [710, 183] on input "Username" at bounding box center [756, 175] width 207 height 32
click at [929, 263] on div "Sign In Using: Mobile Number Email ID User ID Country Code × +91 Remember me Fo…" at bounding box center [728, 173] width 972 height 346
click at [711, 180] on input "Username" at bounding box center [756, 175] width 207 height 32
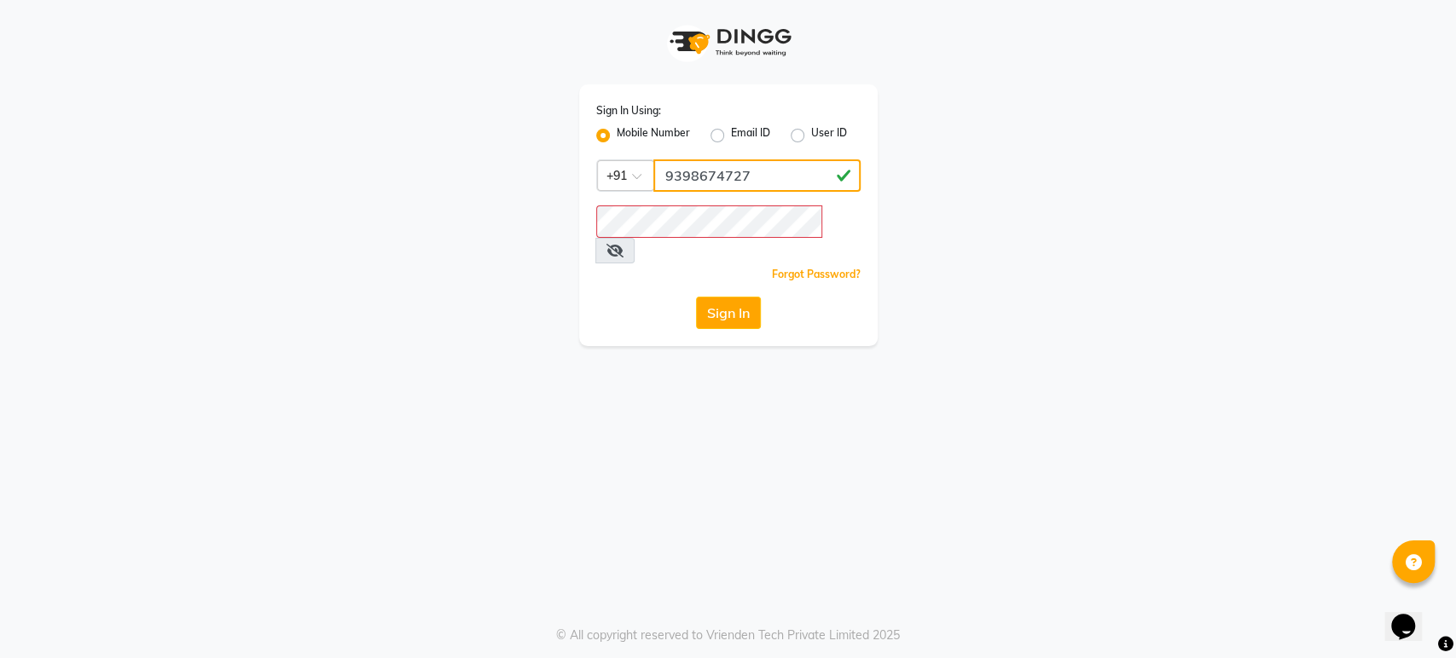
drag, startPoint x: 664, startPoint y: 171, endPoint x: 746, endPoint y: 171, distance: 81.9
click at [746, 171] on input "9398674727" at bounding box center [756, 175] width 207 height 32
type input "9398674727"
click at [724, 297] on button "Sign In" at bounding box center [728, 313] width 65 height 32
